Goal: Obtain resource: Download file/media

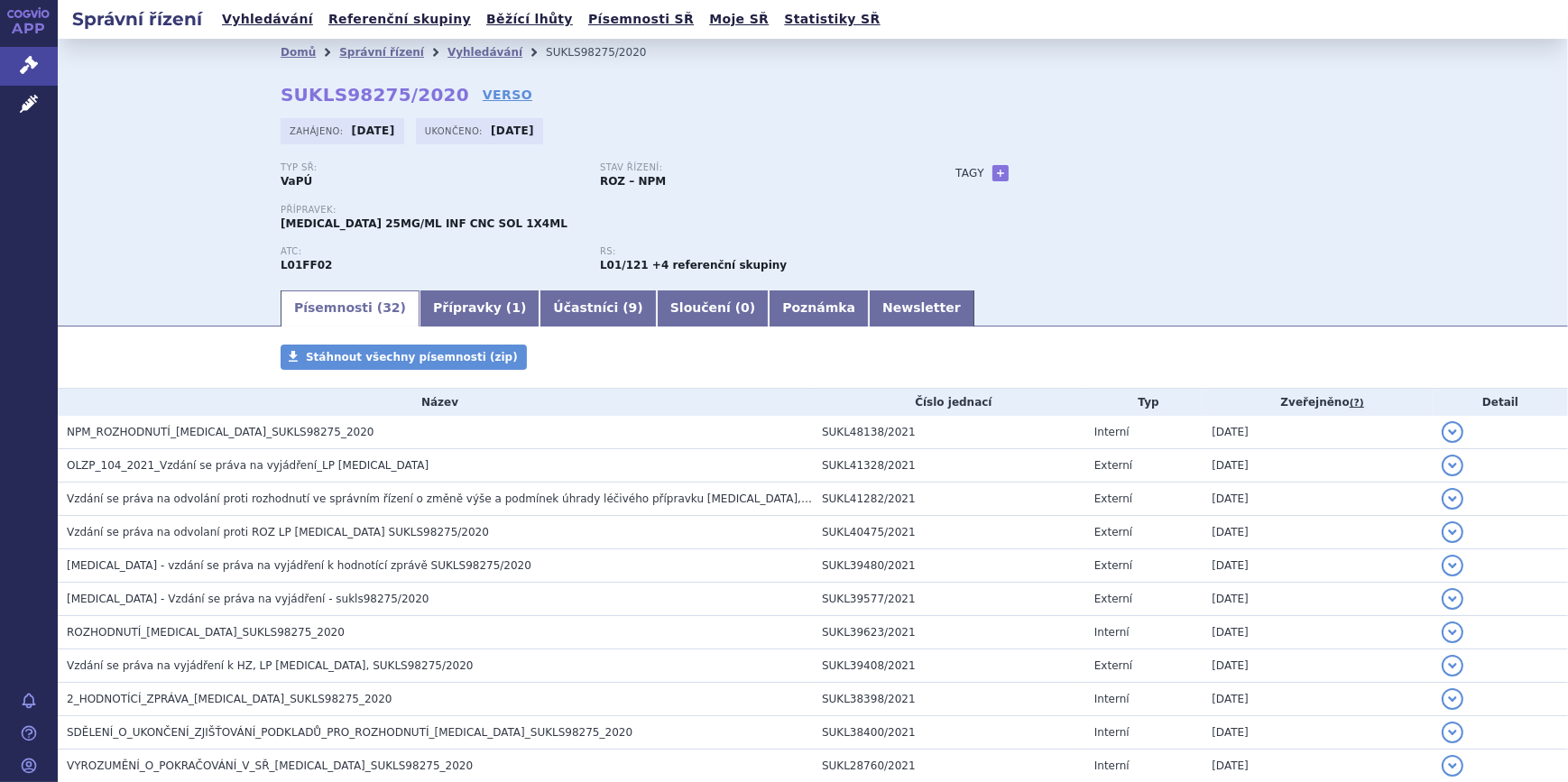
scroll to position [641, 0]
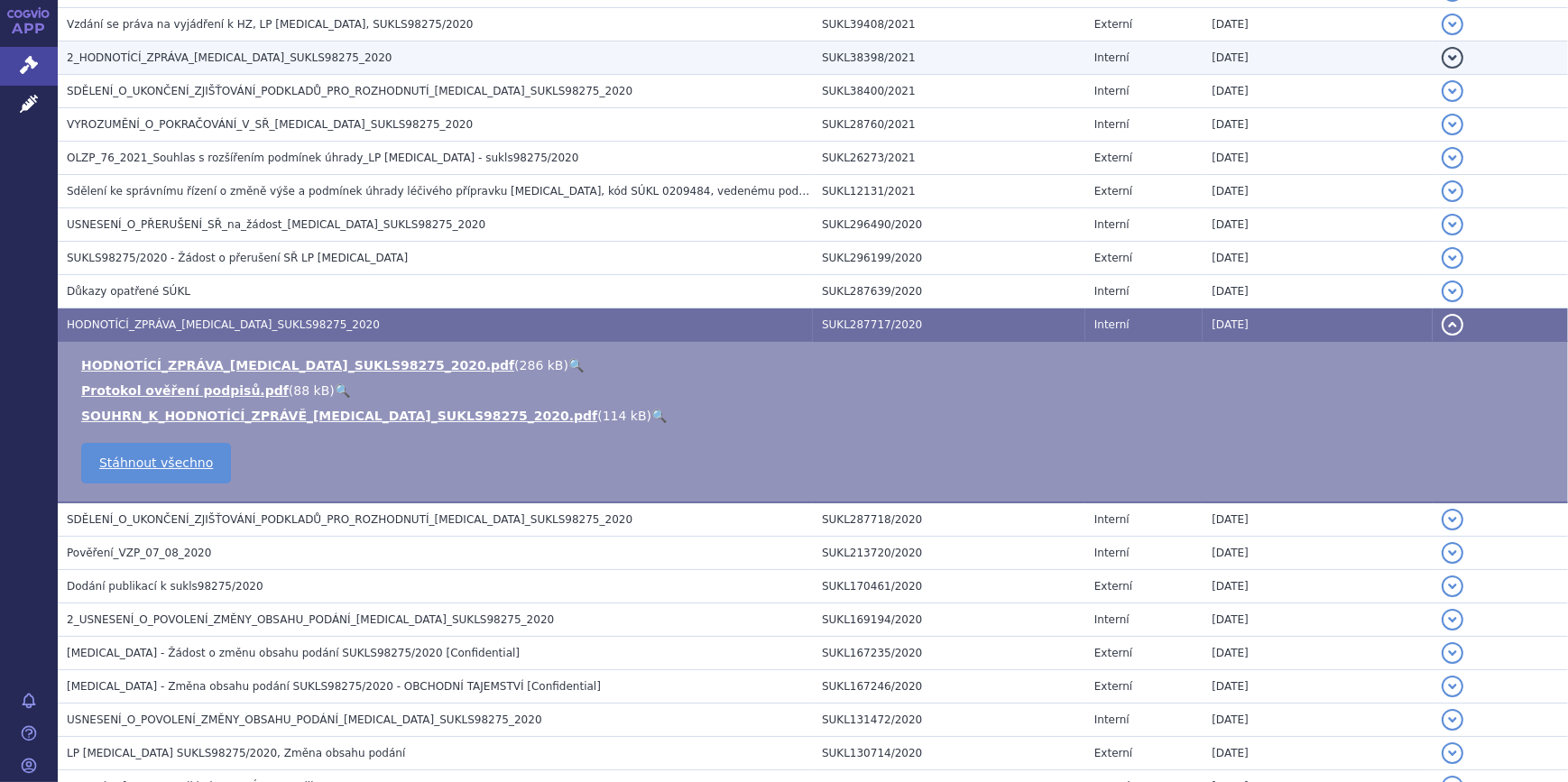
click at [244, 57] on span "2_HODNOTÍCÍ_ZPRÁVA_[MEDICAL_DATA]_SUKLS98275_2020" at bounding box center [229, 58] width 326 height 13
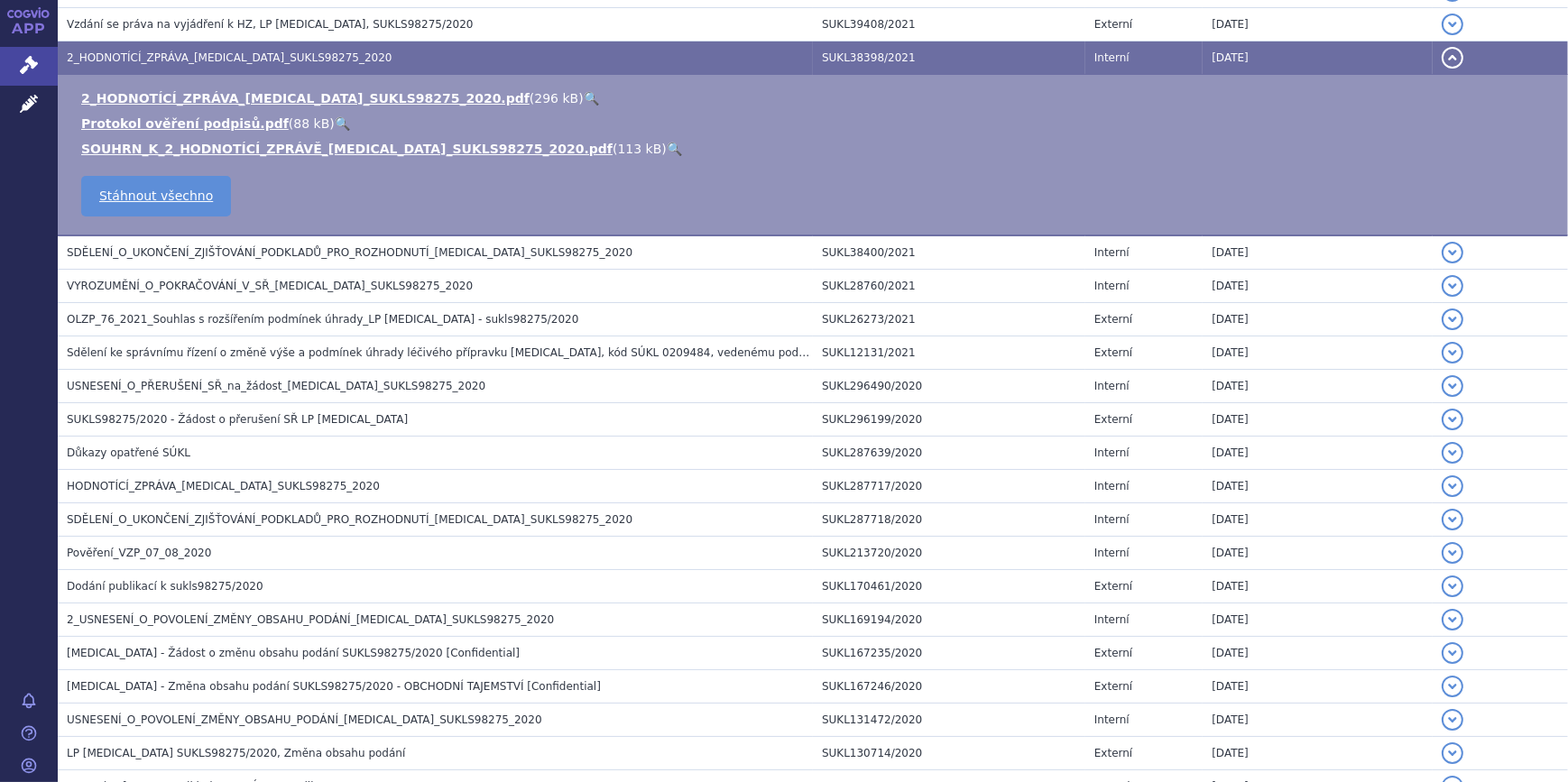
click at [584, 96] on link "🔍" at bounding box center [591, 98] width 15 height 15
click at [403, 103] on link "2_HODNOTÍCÍ_ZPRÁVA_[MEDICAL_DATA]_SUKLS98275_2020.pdf" at bounding box center [305, 98] width 448 height 15
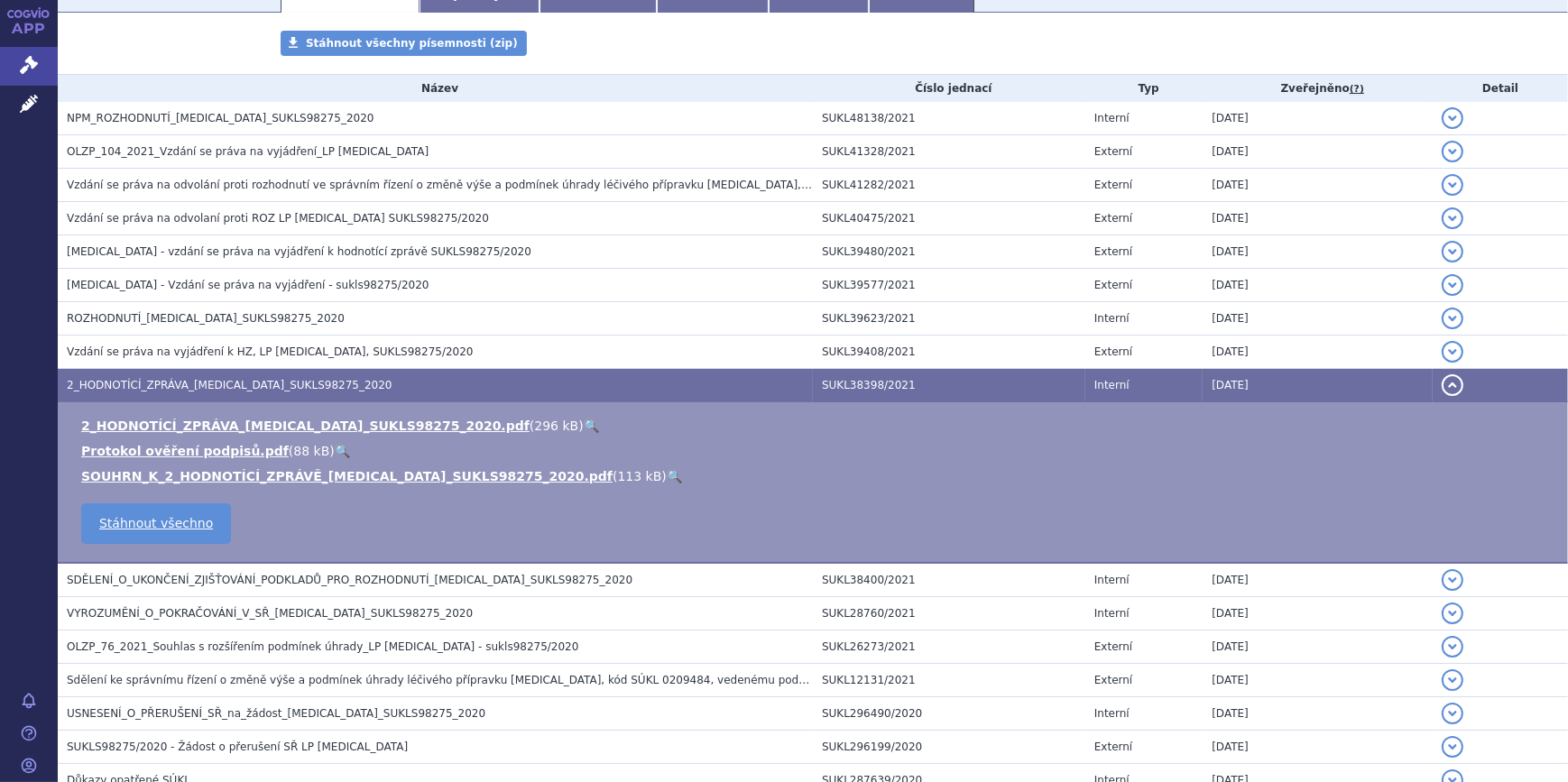
scroll to position [150, 0]
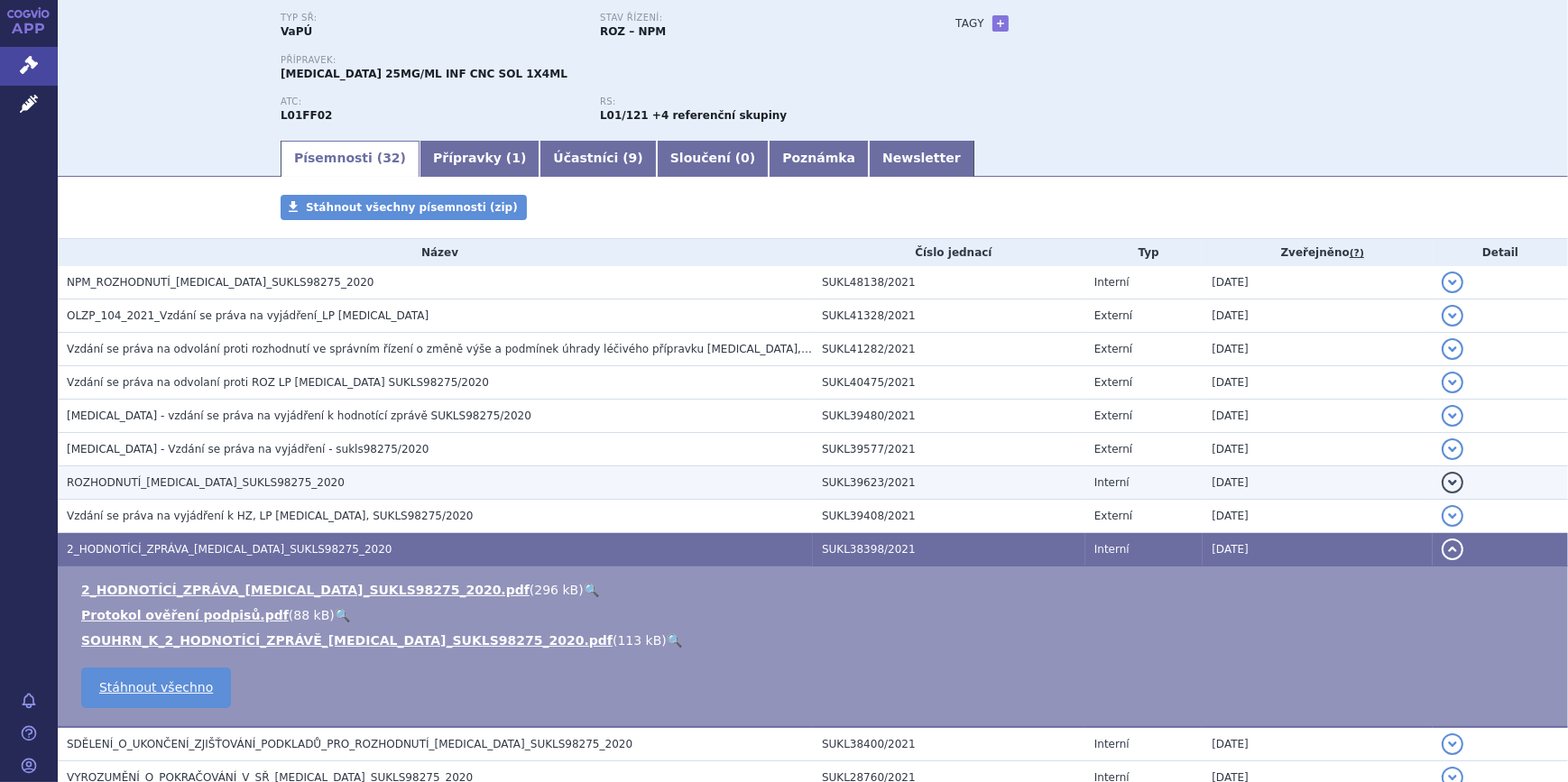
click at [206, 479] on span "ROZHODNUTÍ_[MEDICAL_DATA]_SUKLS98275_2020" at bounding box center [206, 483] width 278 height 13
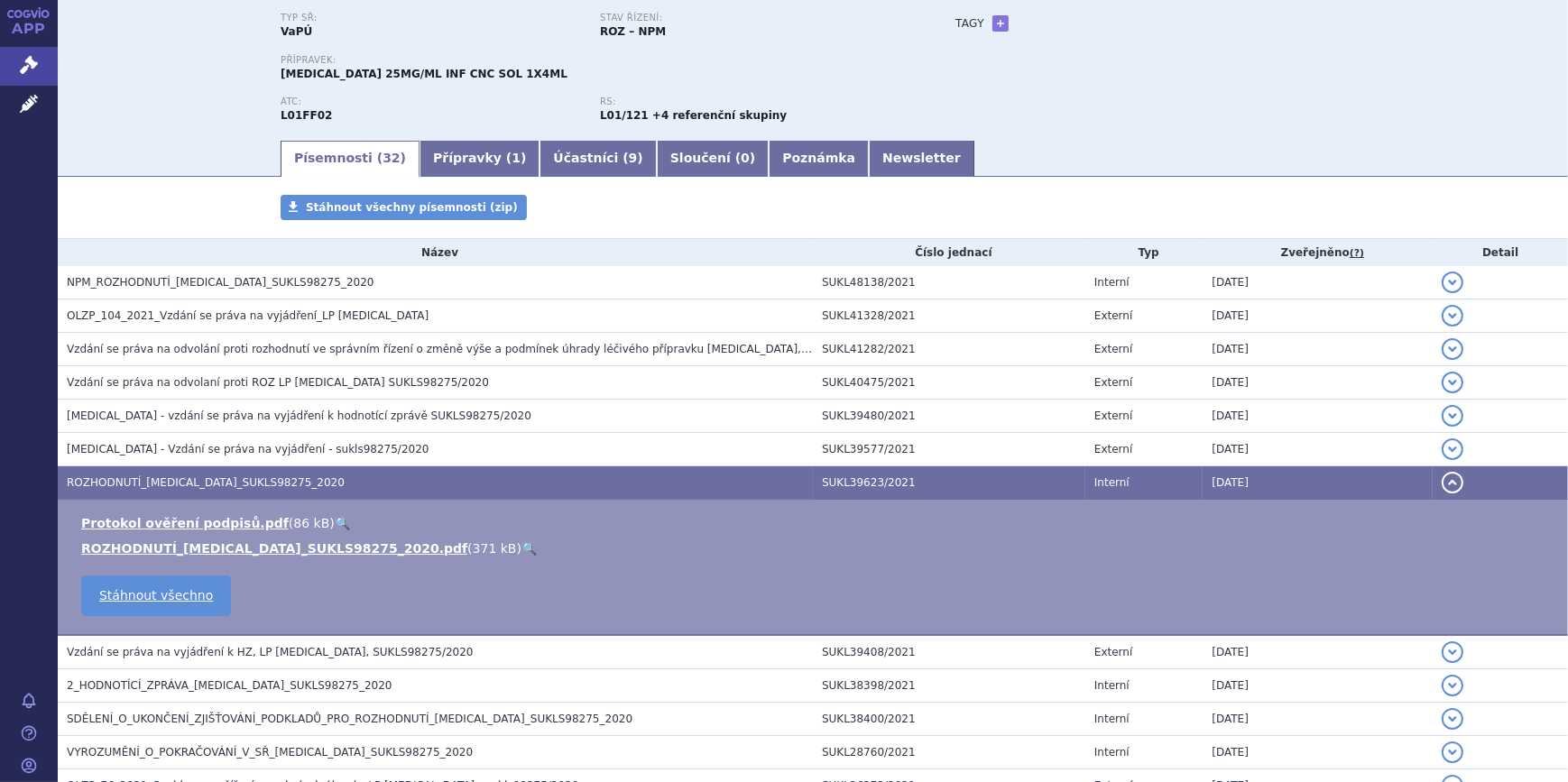
click at [521, 548] on link "🔍" at bounding box center [528, 548] width 15 height 15
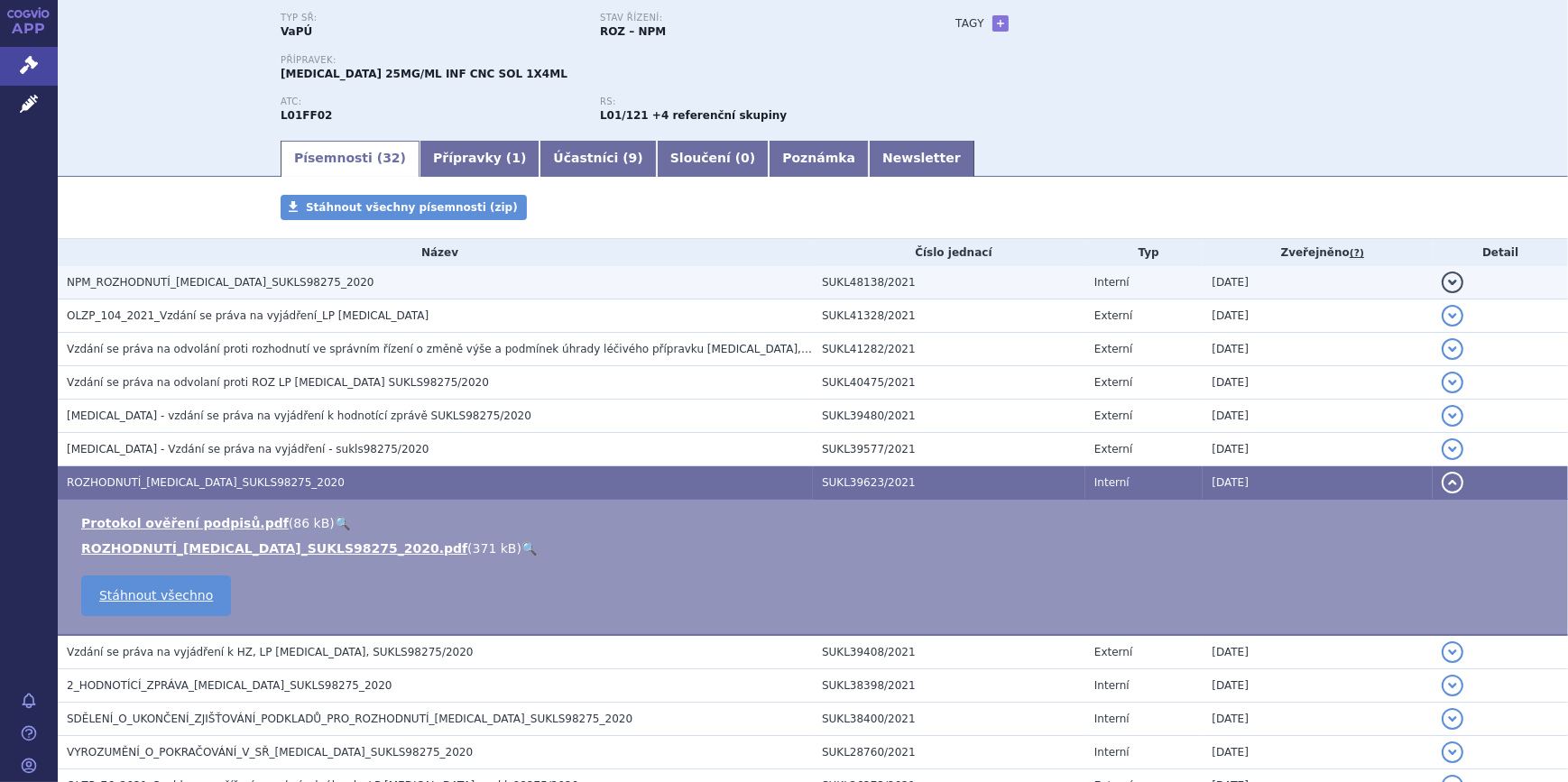
click at [265, 276] on span "NPM_ROZHODNUTÍ_[MEDICAL_DATA]_SUKLS98275_2020" at bounding box center [219, 283] width 307 height 13
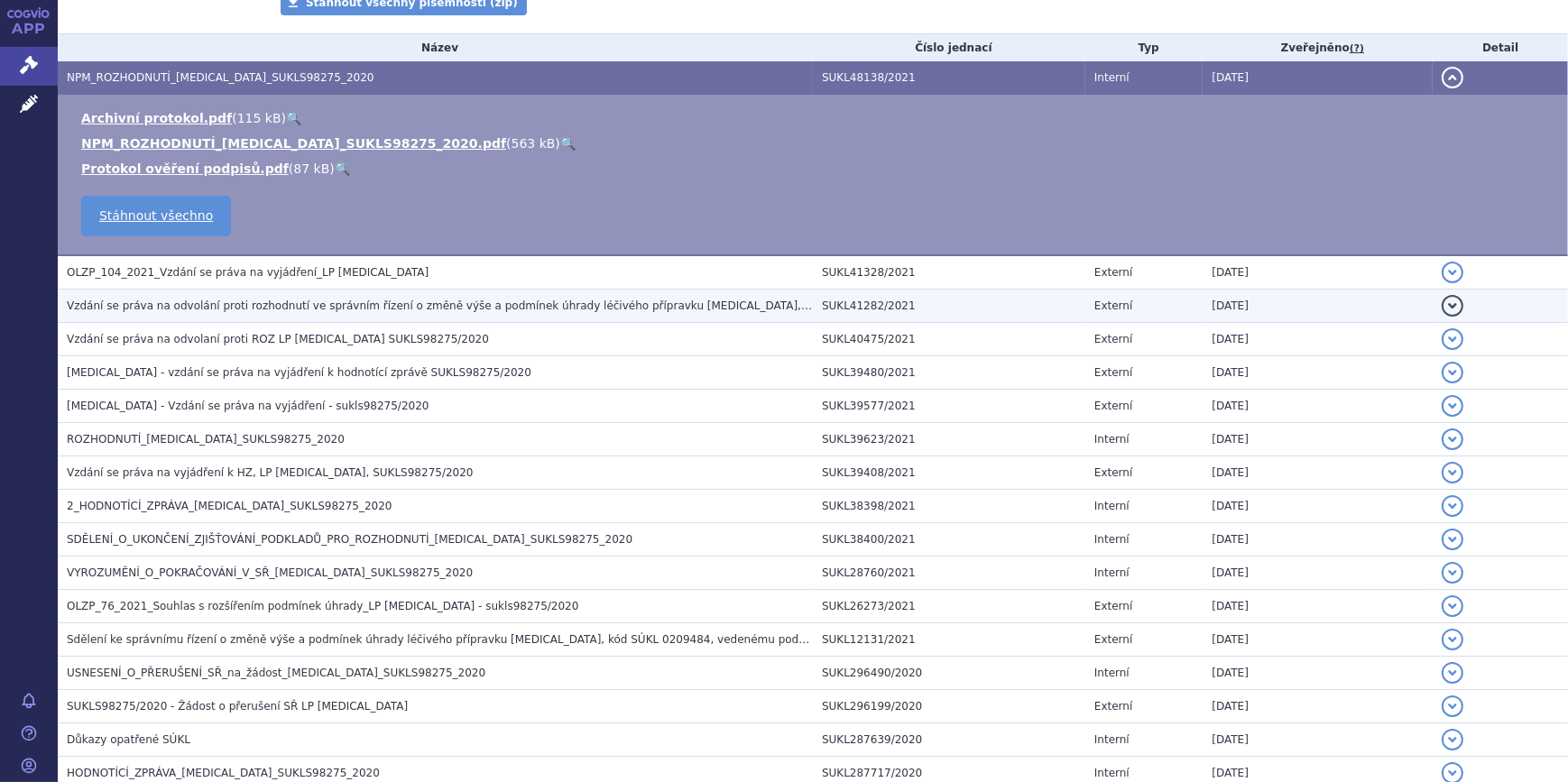
scroll to position [967, 0]
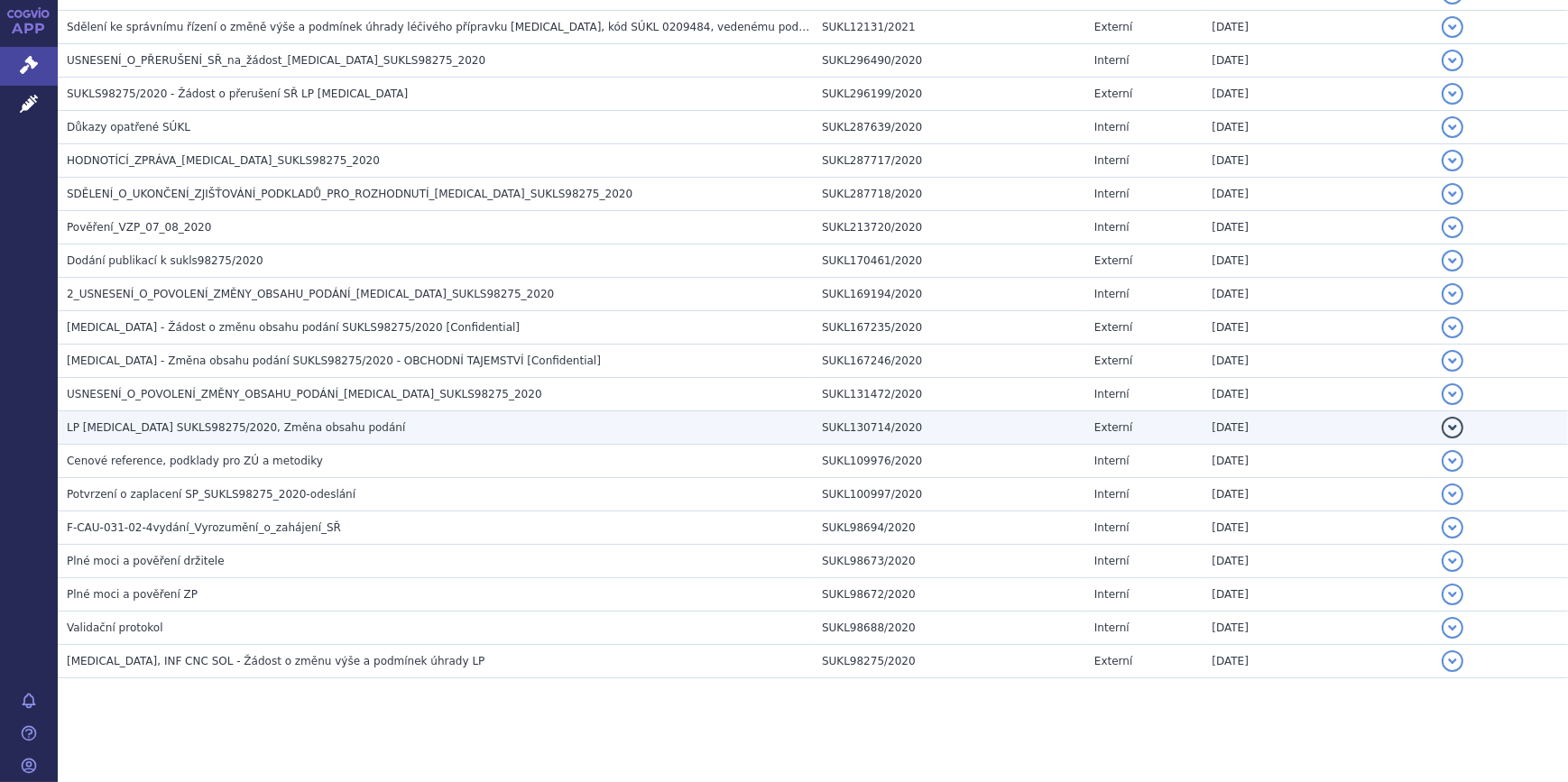
click at [269, 429] on span "LP [MEDICAL_DATA] SUKLS98275/2020, Změna obsahu podání" at bounding box center [236, 427] width 338 height 13
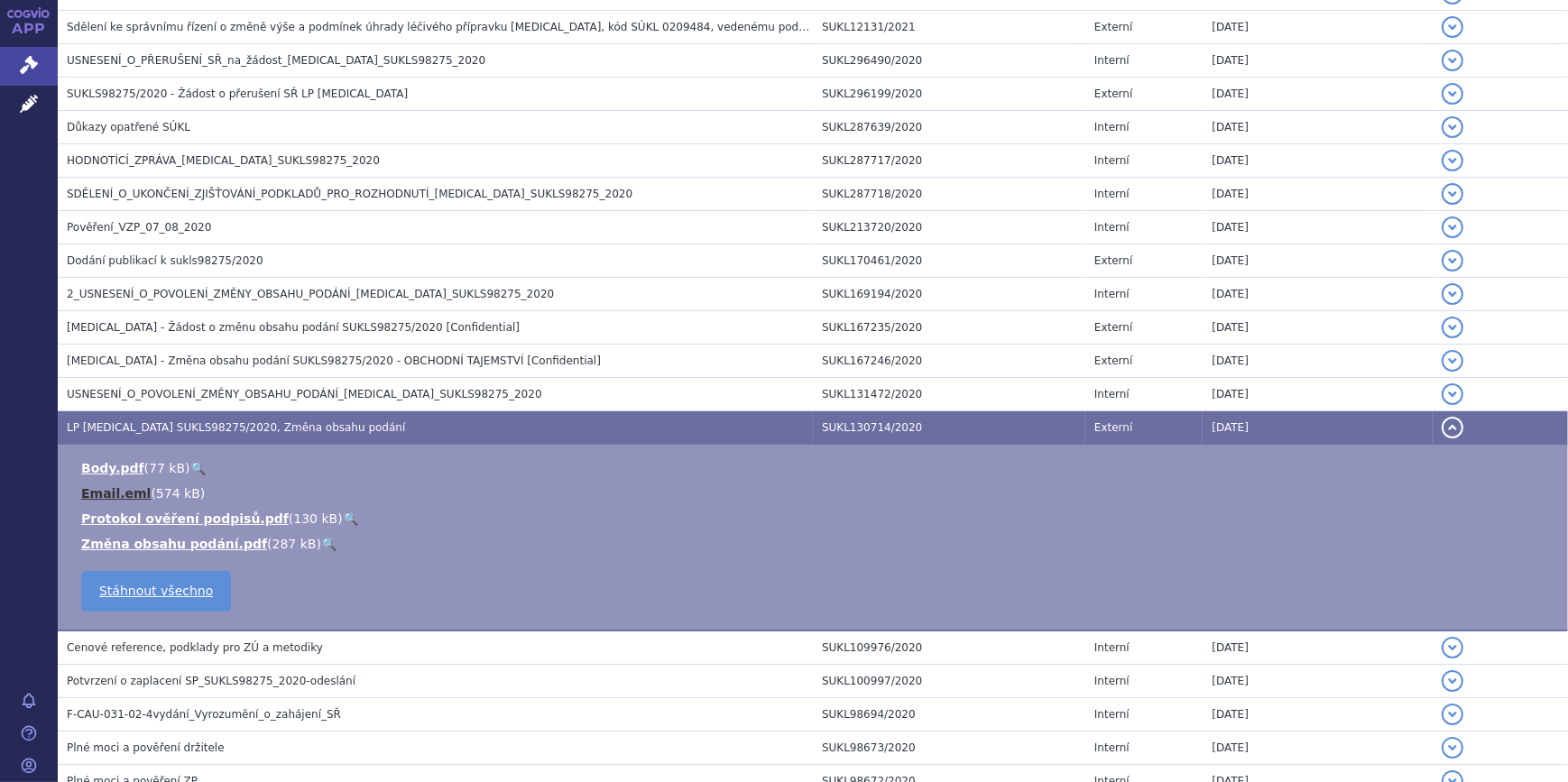
click at [113, 486] on link "Email.eml" at bounding box center [116, 494] width 69 height 15
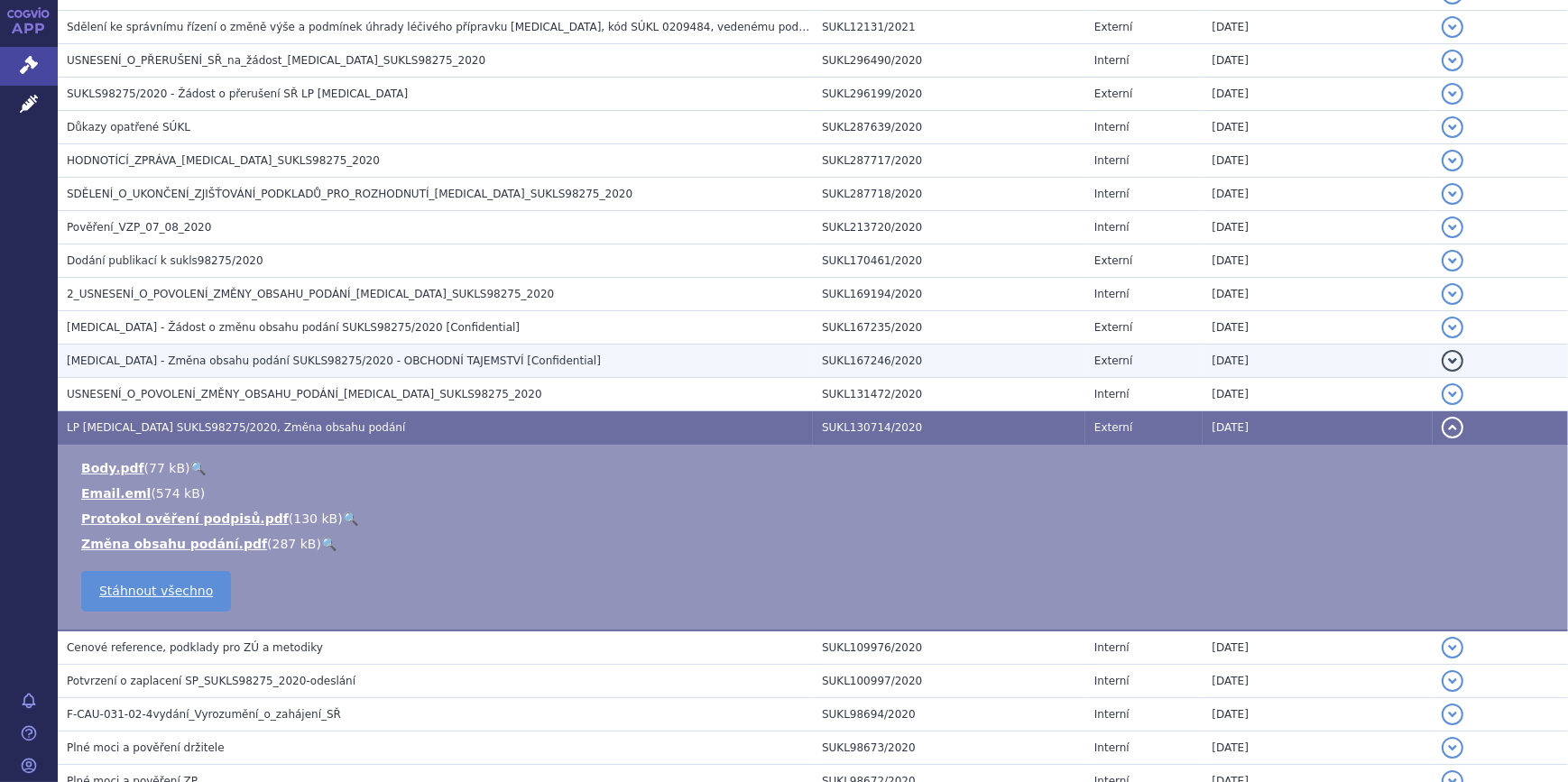
click at [226, 361] on span "[MEDICAL_DATA] - Změna obsahu podání SUKLS98275/2020 - OBCHODNÍ TAJEMSTVÍ [Conf…" at bounding box center [333, 361] width 534 height 13
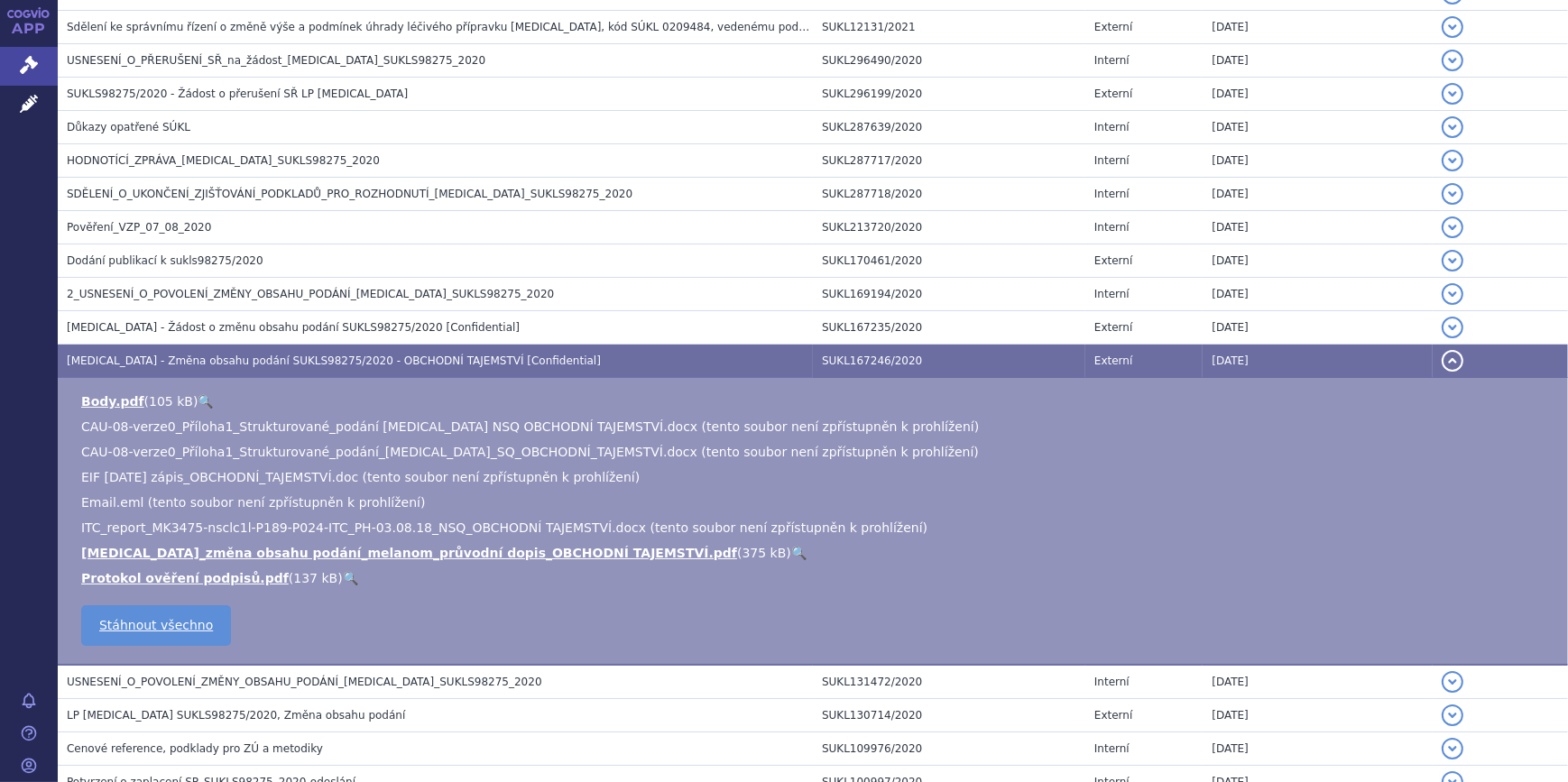
click at [149, 496] on span "Email.eml (tento soubor není zpřístupněn k prohlížení)" at bounding box center [253, 503] width 344 height 15
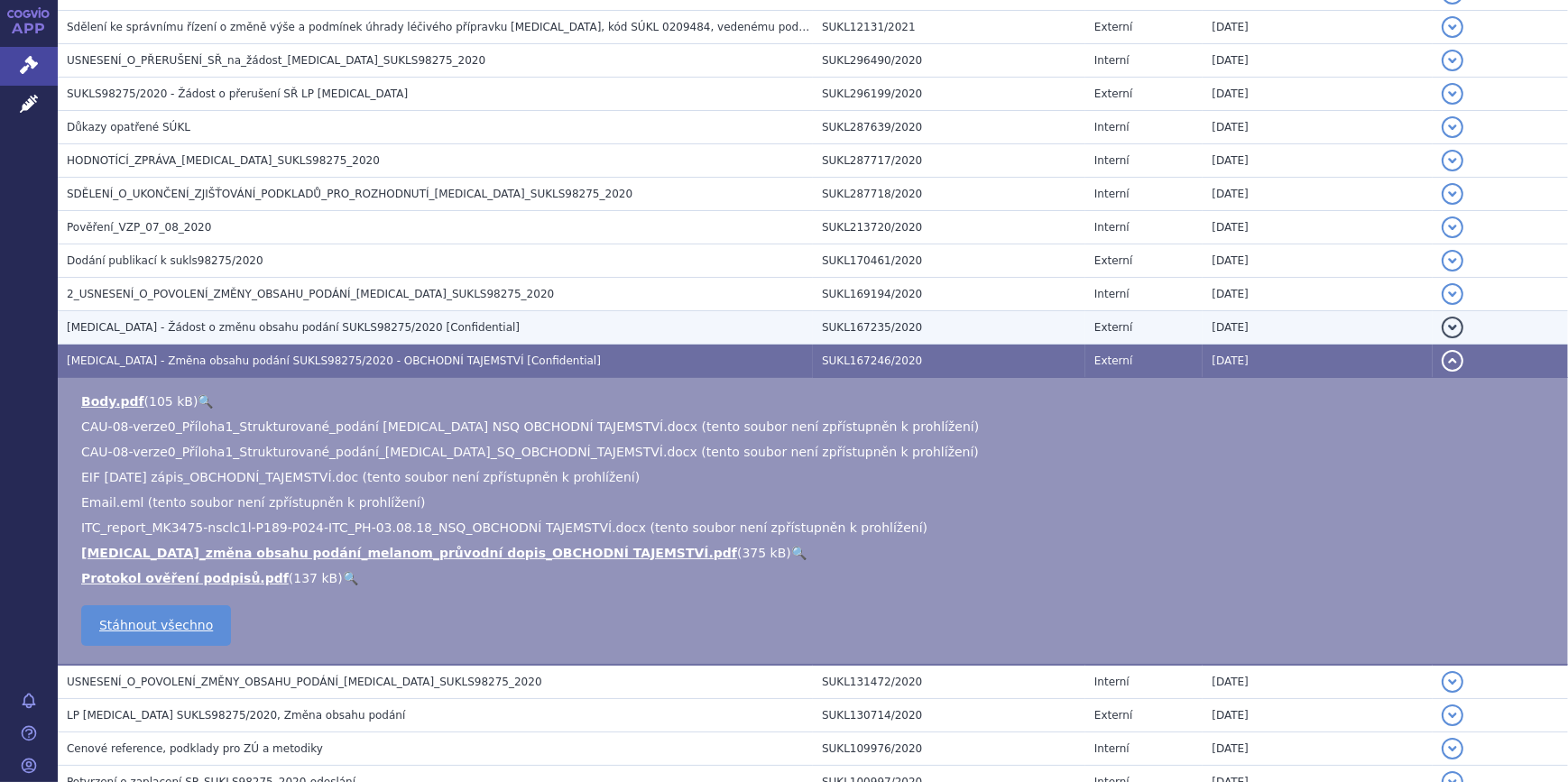
click at [178, 329] on span "[MEDICAL_DATA] - Žádost o změnu obsahu podání SUKLS98275/2020 [Confidential]" at bounding box center [293, 327] width 453 height 13
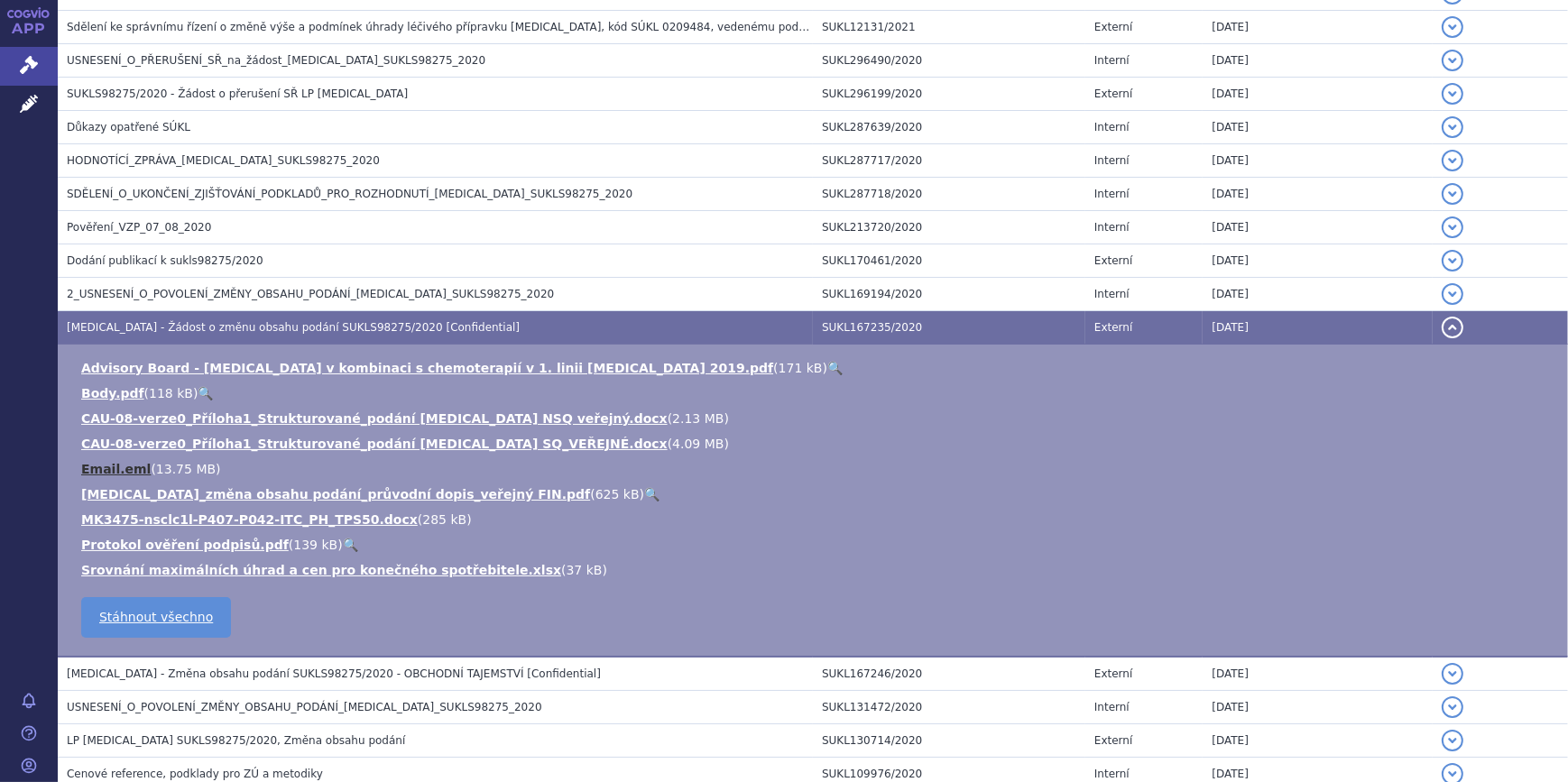
click at [116, 467] on link "Email.eml" at bounding box center [116, 469] width 69 height 15
click at [136, 468] on link "Email.eml" at bounding box center [116, 469] width 69 height 15
